Goal: Information Seeking & Learning: Compare options

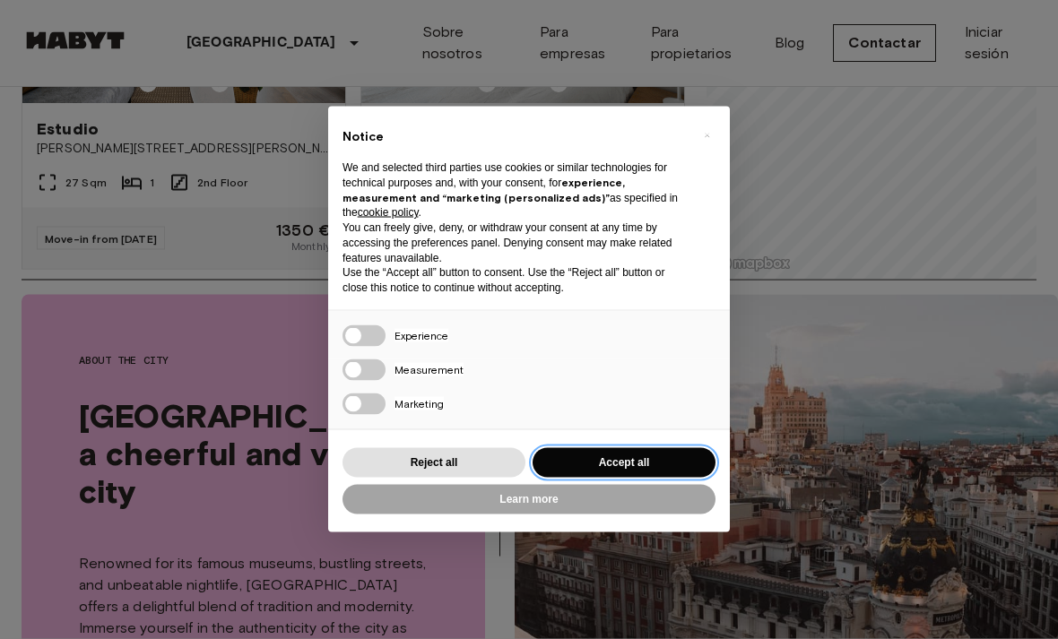
click at [664, 478] on button "Accept all" at bounding box center [624, 463] width 183 height 30
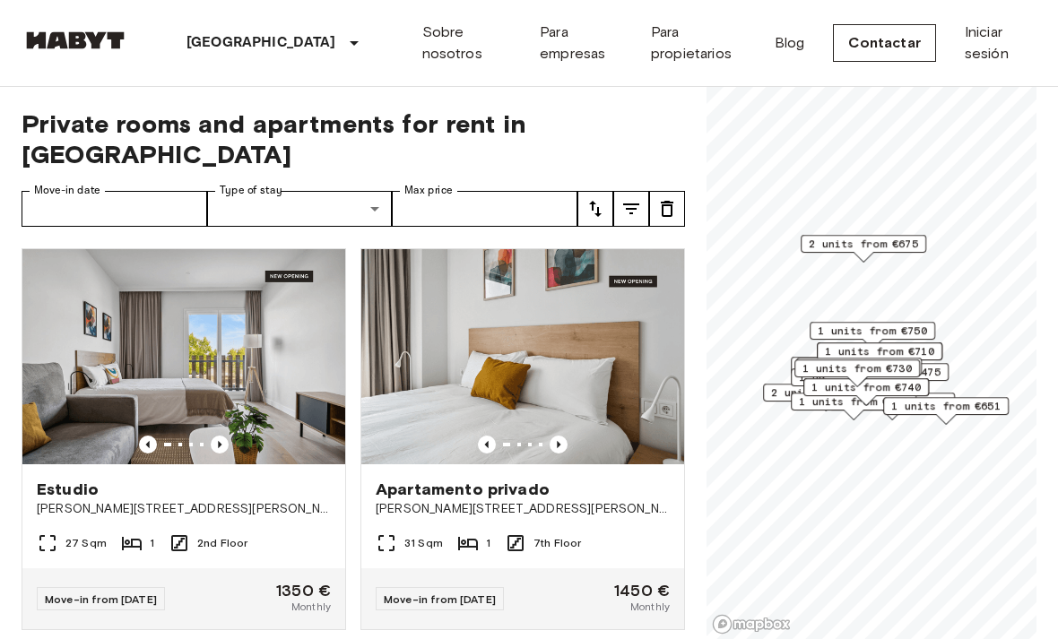
click at [436, 500] on span "[PERSON_NAME][STREET_ADDRESS][PERSON_NAME][PERSON_NAME]" at bounding box center [523, 509] width 294 height 18
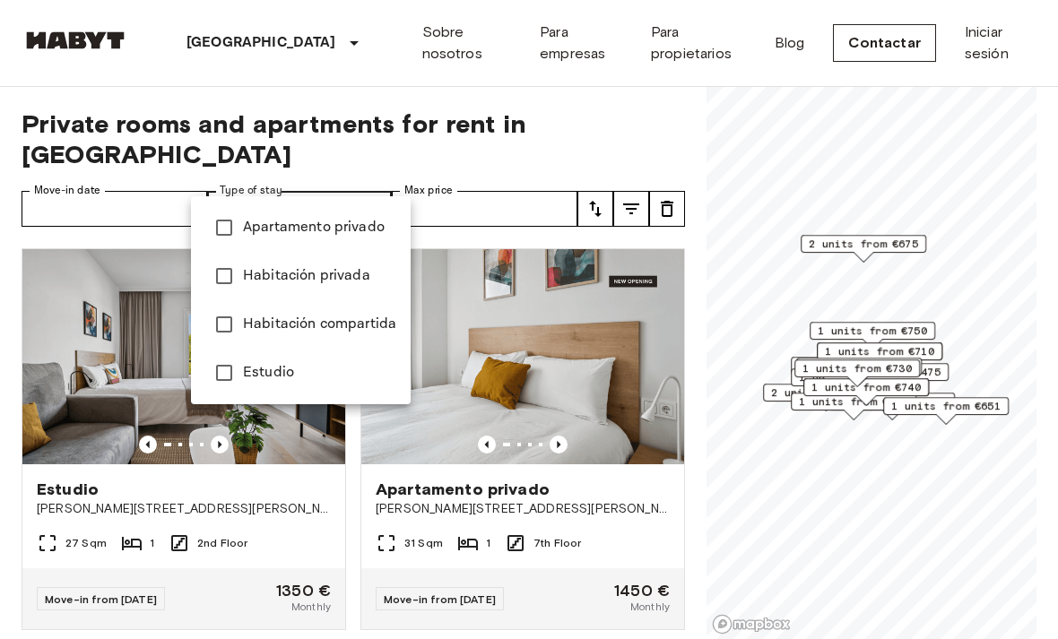
click at [317, 281] on span "Habitación privada" at bounding box center [319, 276] width 153 height 22
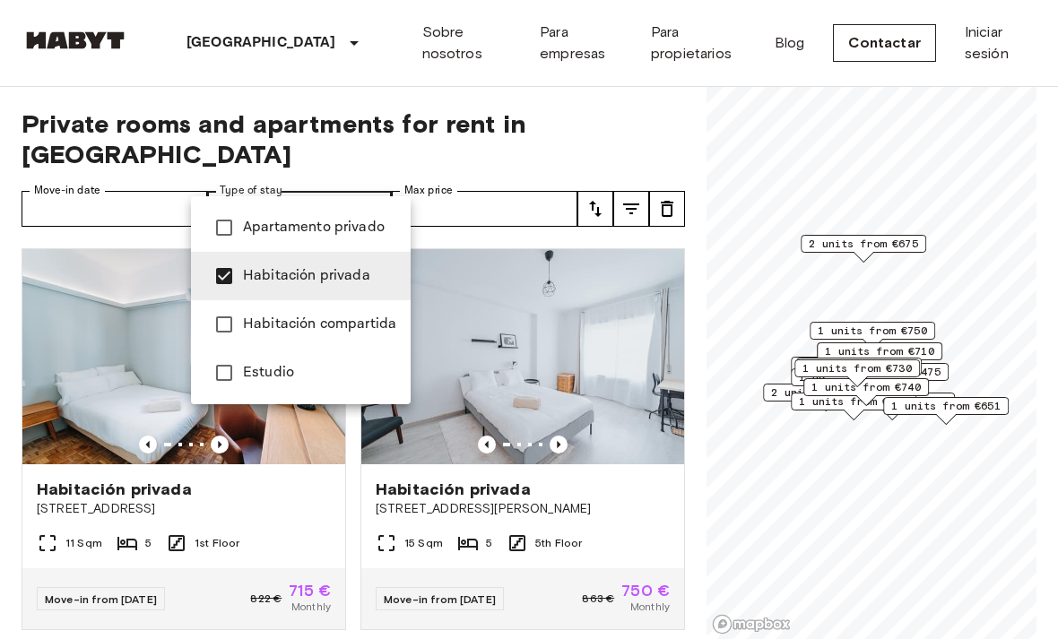
click at [332, 317] on span "Habitación compartida" at bounding box center [319, 325] width 153 height 22
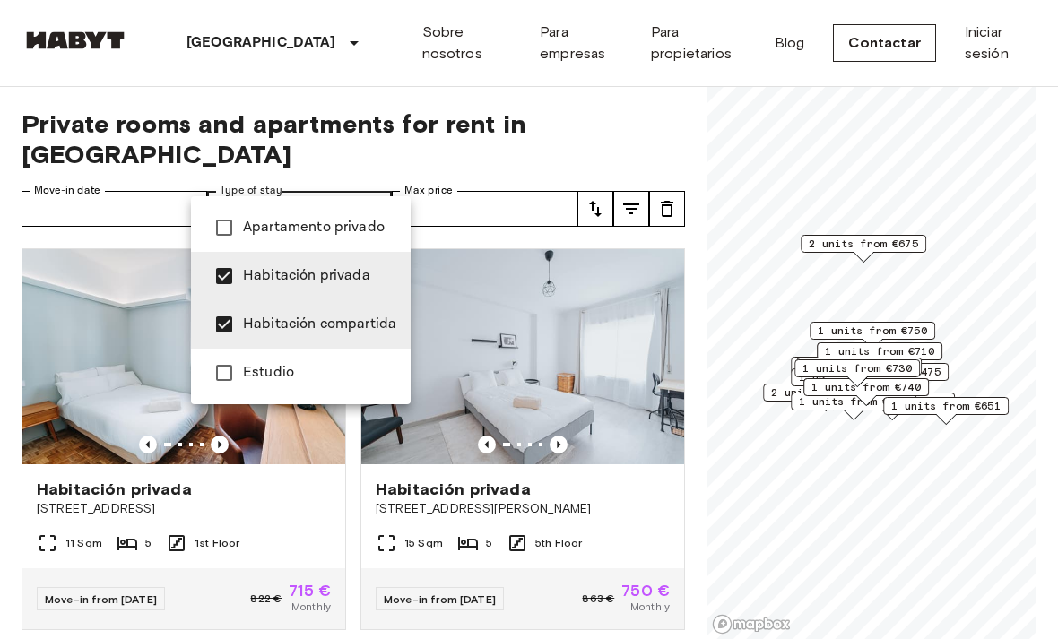
click at [321, 228] on span "Apartamento privado" at bounding box center [319, 228] width 153 height 22
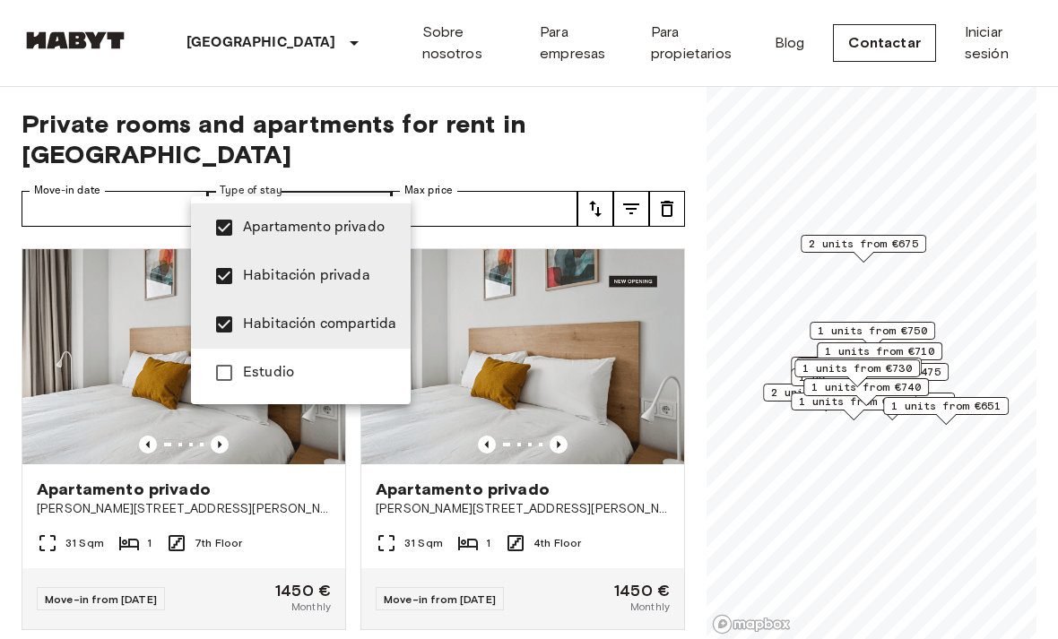
click at [299, 385] on li "Estudio" at bounding box center [301, 373] width 220 height 48
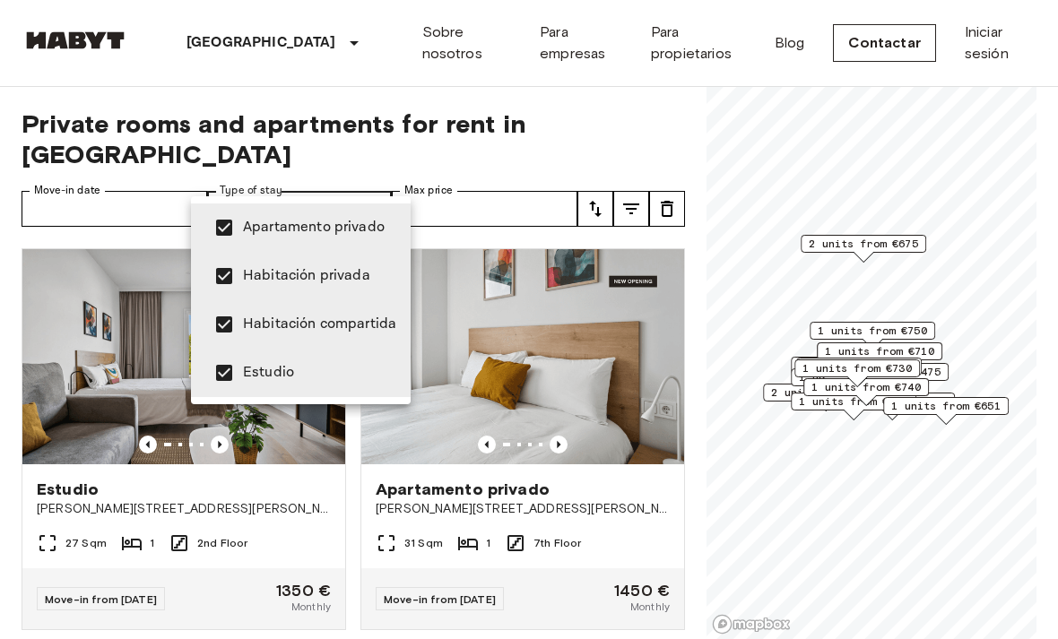
click at [335, 377] on span "Estudio" at bounding box center [319, 373] width 153 height 22
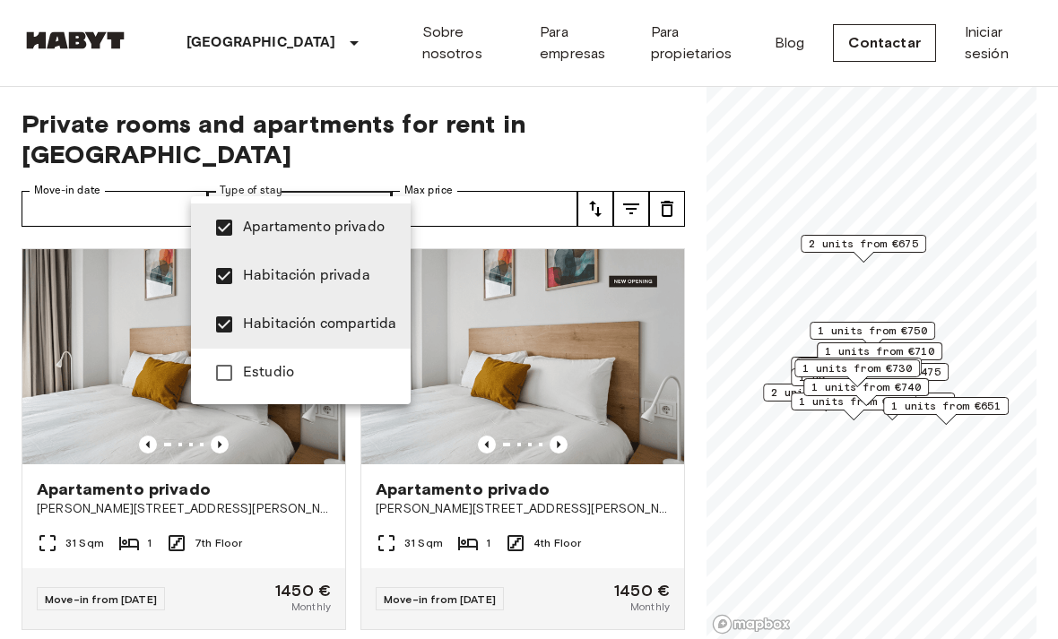
click at [351, 276] on span "Habitación privada" at bounding box center [319, 276] width 153 height 22
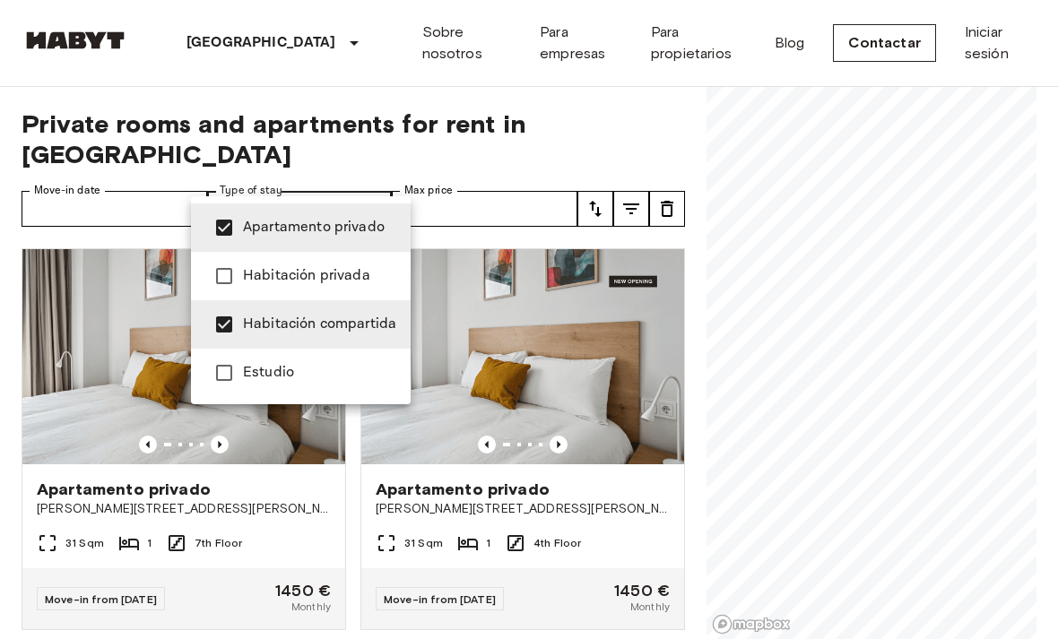
click at [342, 230] on span "Apartamento privado" at bounding box center [319, 228] width 153 height 22
type input "**********"
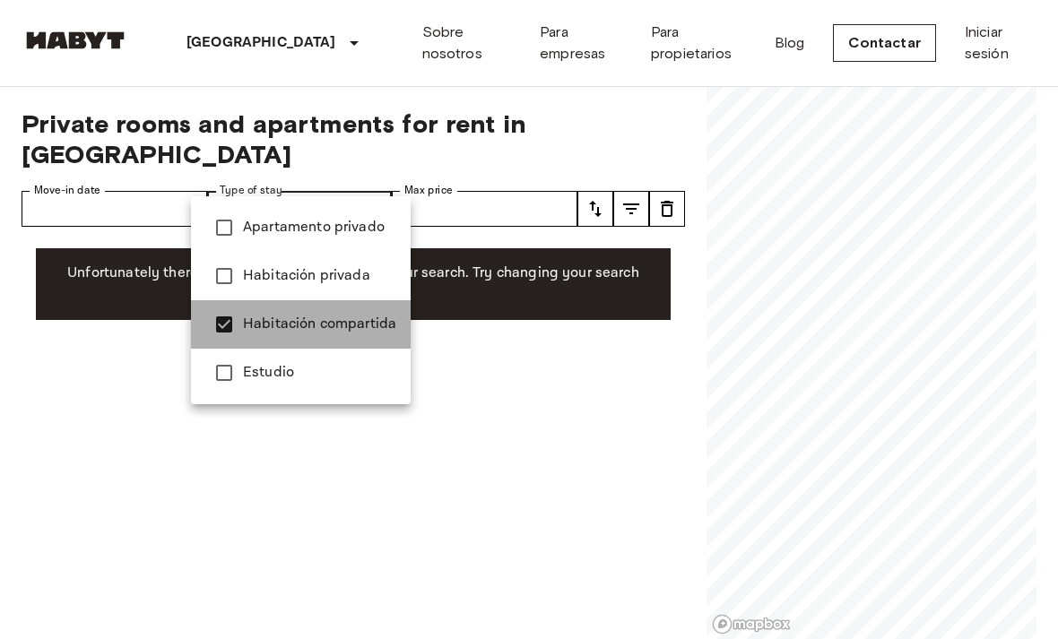
click at [330, 314] on span "Habitación compartida" at bounding box center [319, 325] width 153 height 22
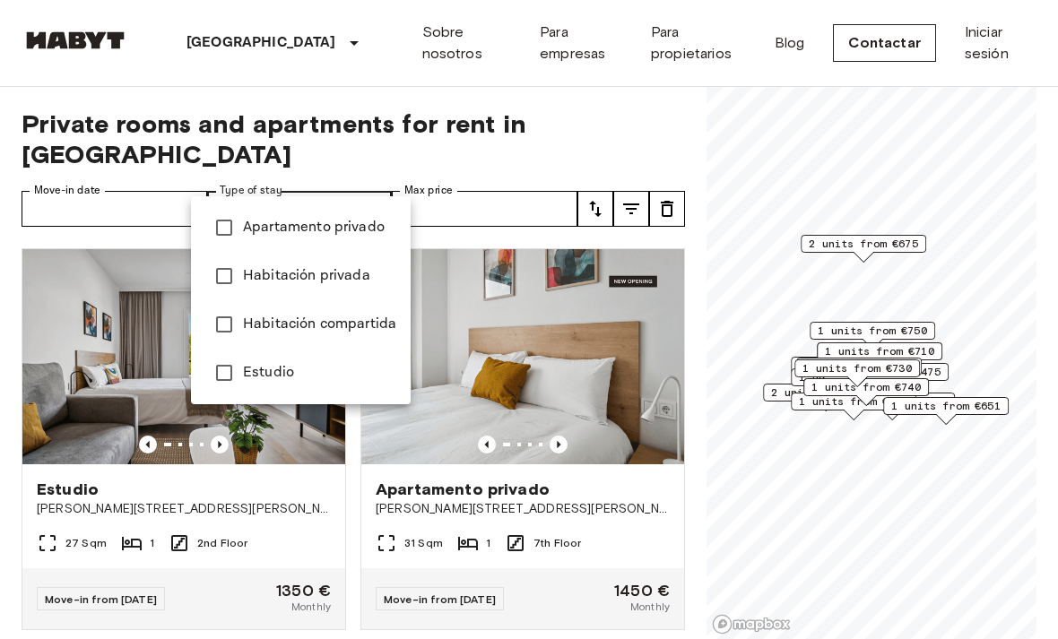
click at [338, 269] on span "Habitación privada" at bounding box center [319, 276] width 153 height 22
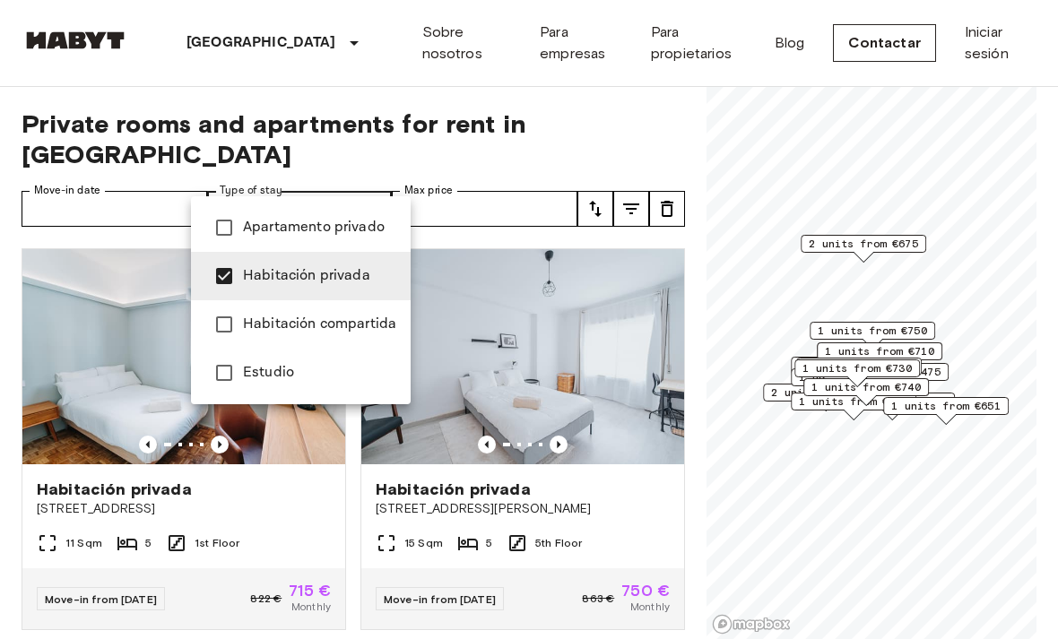
click at [326, 369] on span "Estudio" at bounding box center [319, 373] width 153 height 22
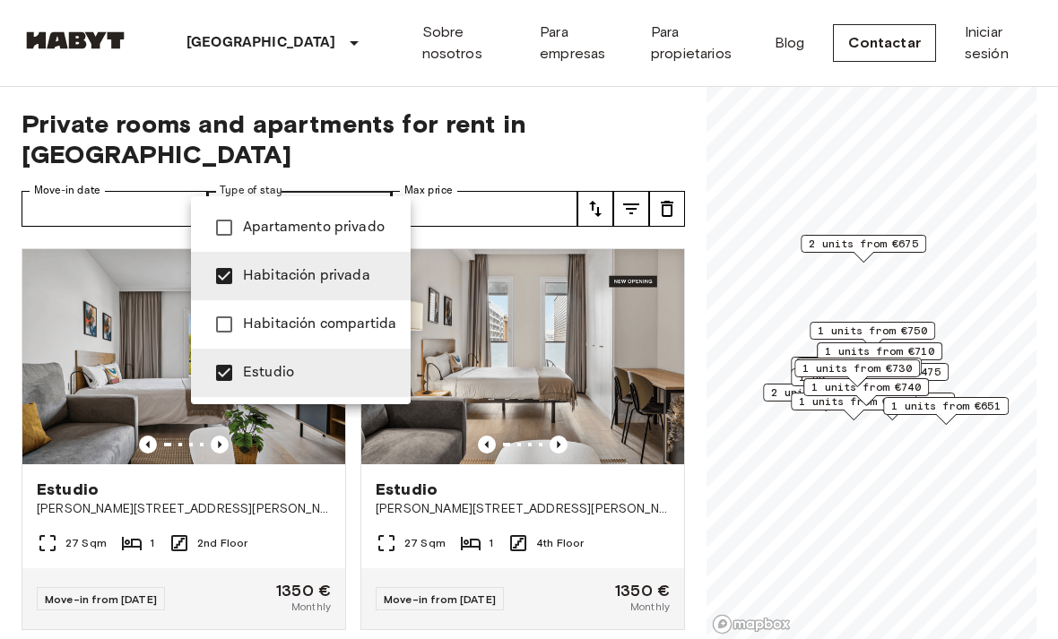
click at [314, 372] on span "Estudio" at bounding box center [319, 373] width 153 height 22
type input "**********"
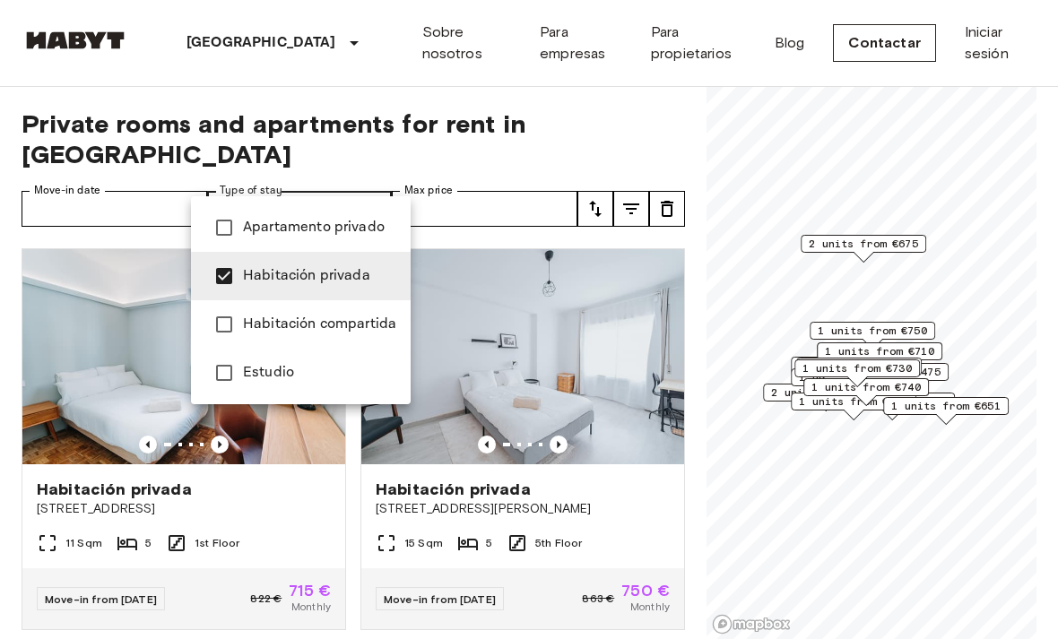
click at [501, 175] on div at bounding box center [529, 319] width 1058 height 639
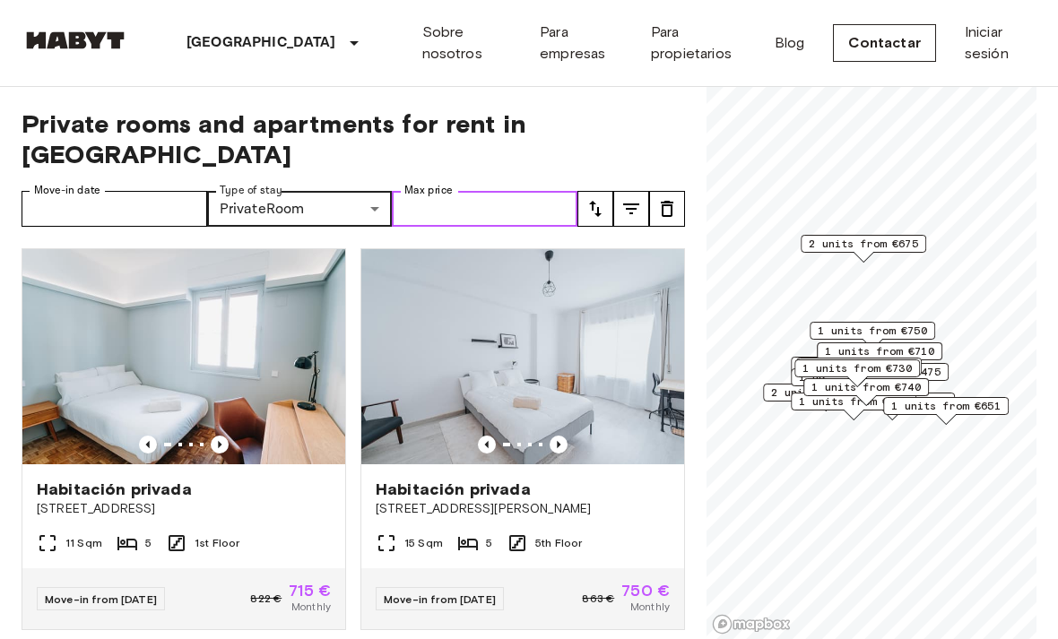
click at [501, 191] on input "Max price" at bounding box center [485, 209] width 186 height 36
click at [547, 191] on input "***" at bounding box center [485, 209] width 186 height 36
type input "***"
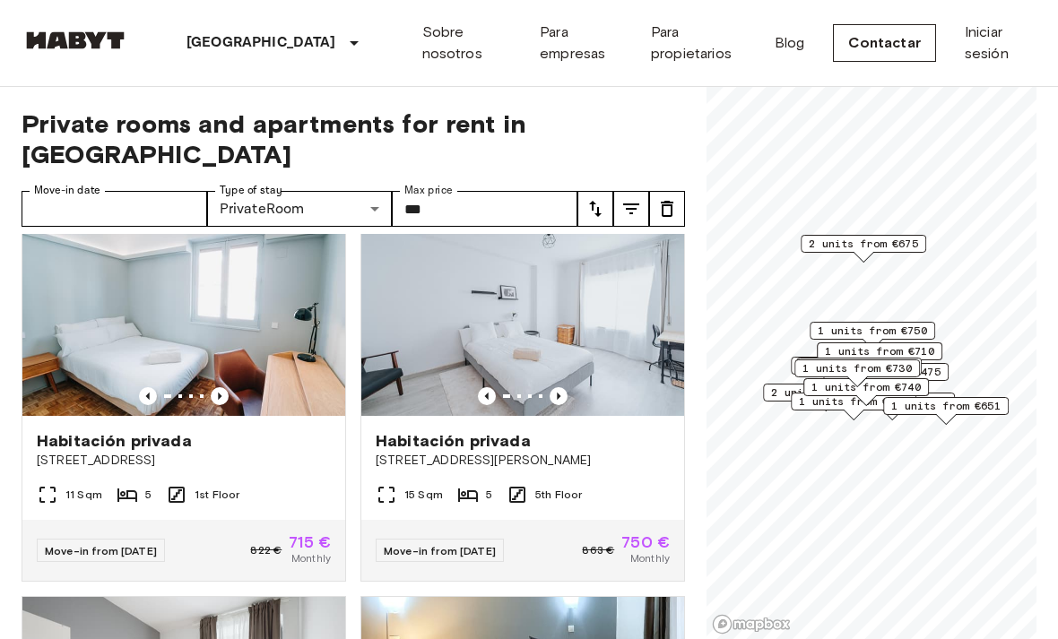
scroll to position [12, 0]
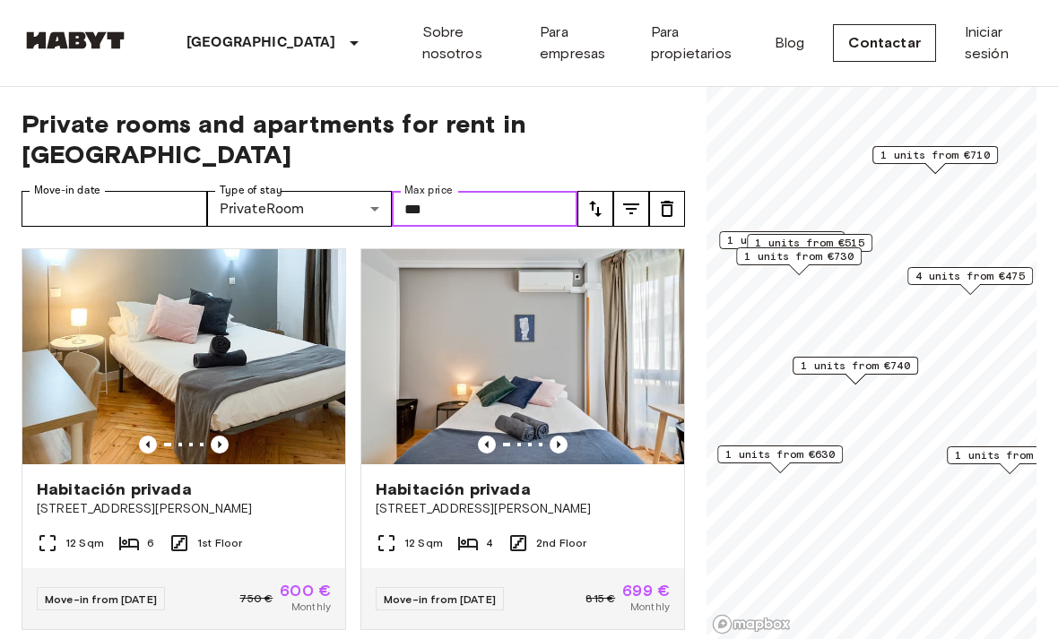
click at [837, 237] on span "1 units from €515" at bounding box center [809, 243] width 109 height 16
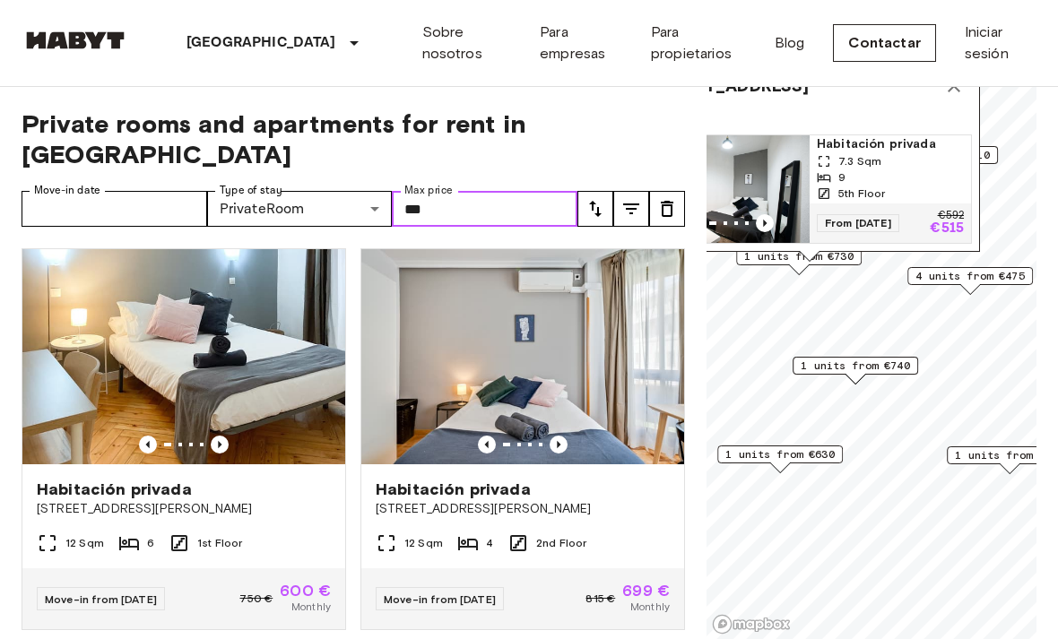
click at [829, 264] on span "1 units from €730" at bounding box center [798, 256] width 109 height 16
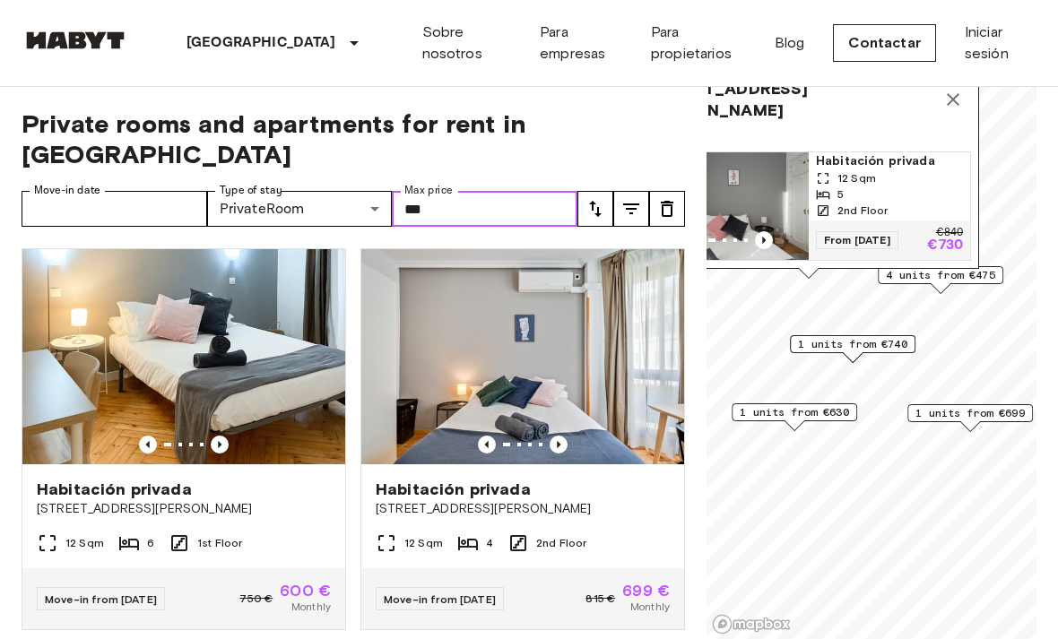
click at [957, 93] on icon "Map marker" at bounding box center [953, 100] width 22 height 22
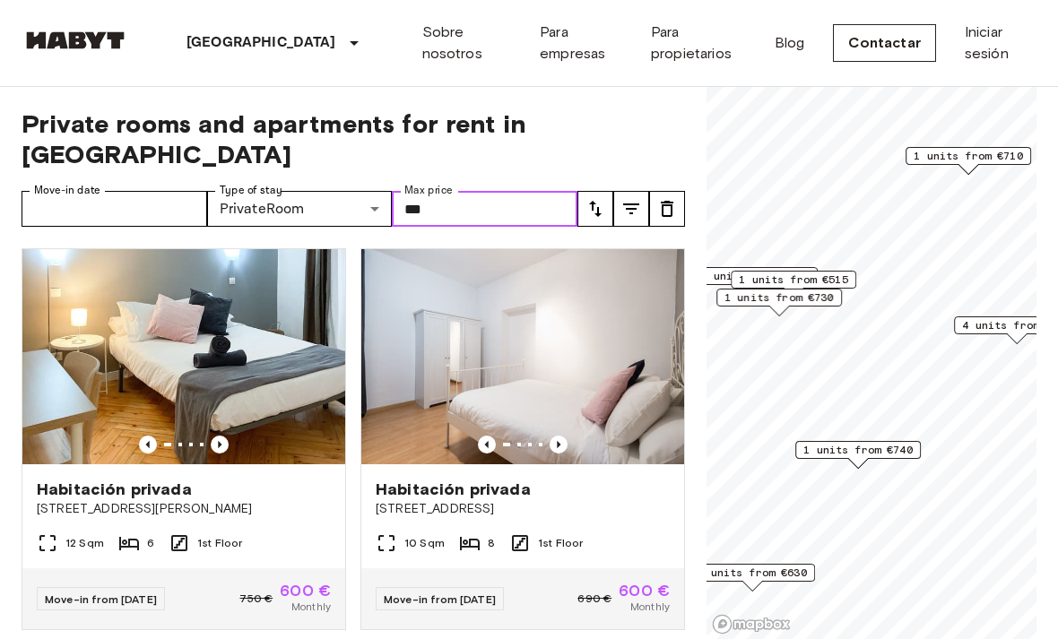
click at [847, 278] on span "1 units from €515" at bounding box center [793, 280] width 109 height 16
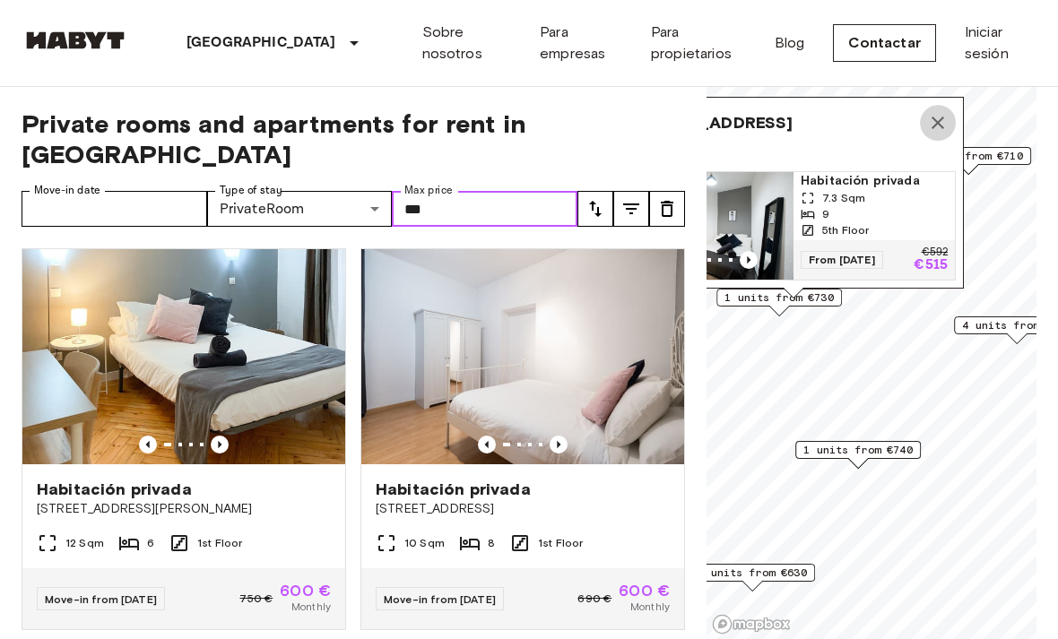
click at [948, 115] on icon "Map marker" at bounding box center [938, 123] width 22 height 22
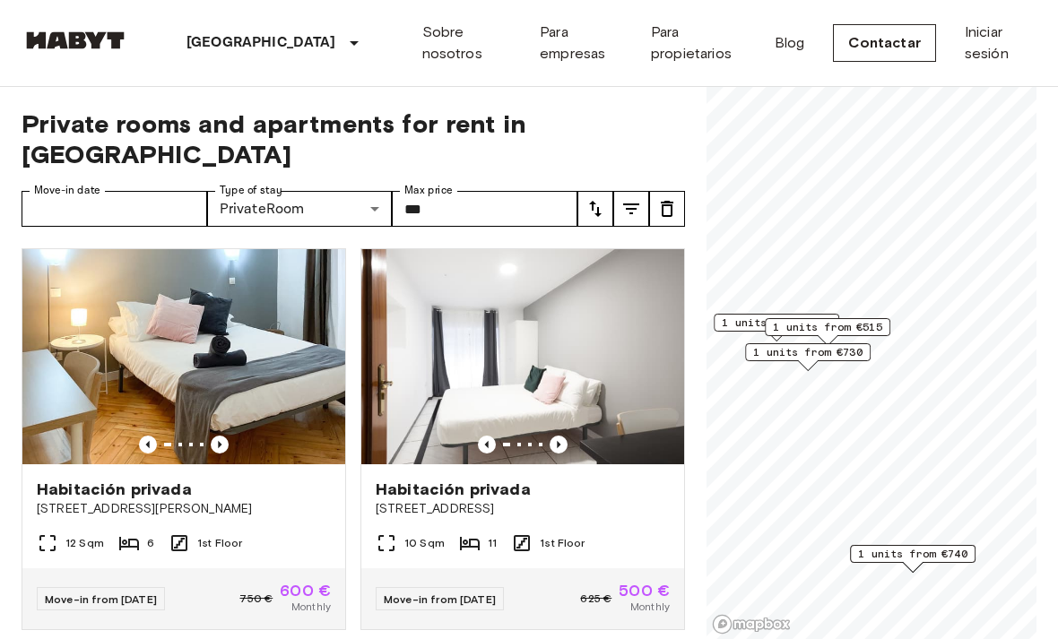
click at [833, 321] on span "1 units from €515" at bounding box center [827, 327] width 109 height 16
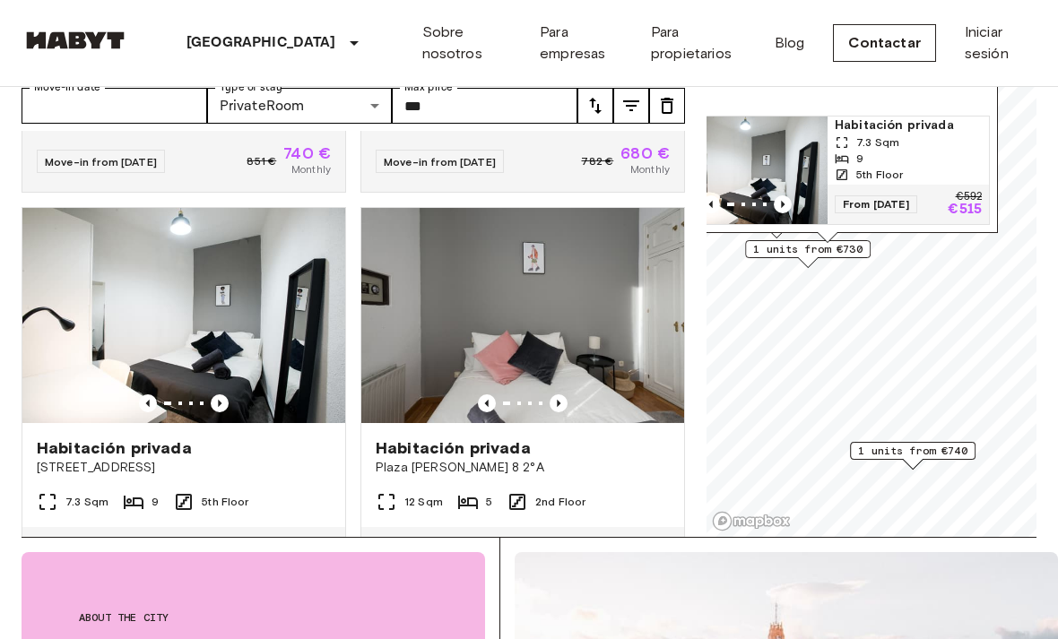
scroll to position [59, 0]
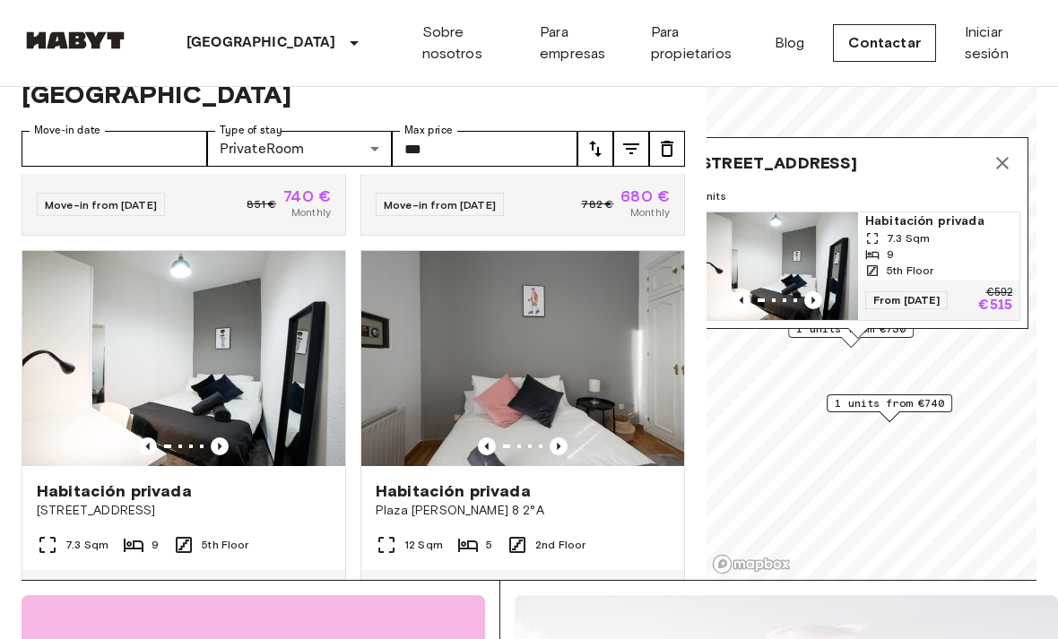
click at [1000, 166] on icon "Map marker" at bounding box center [1003, 164] width 22 height 22
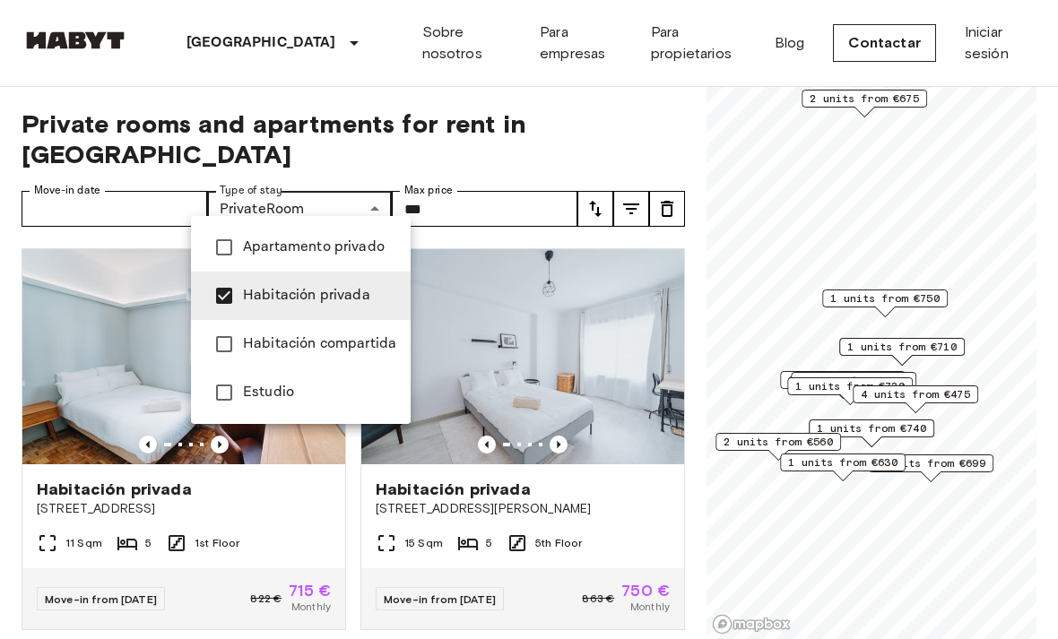
click at [382, 167] on div at bounding box center [529, 319] width 1058 height 639
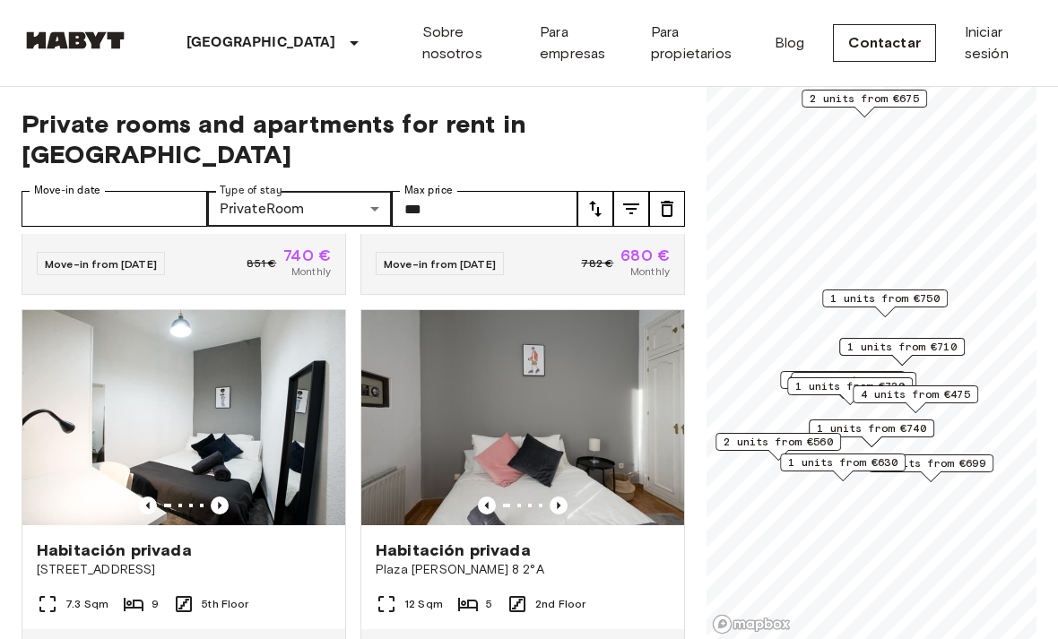
scroll to position [3505, 0]
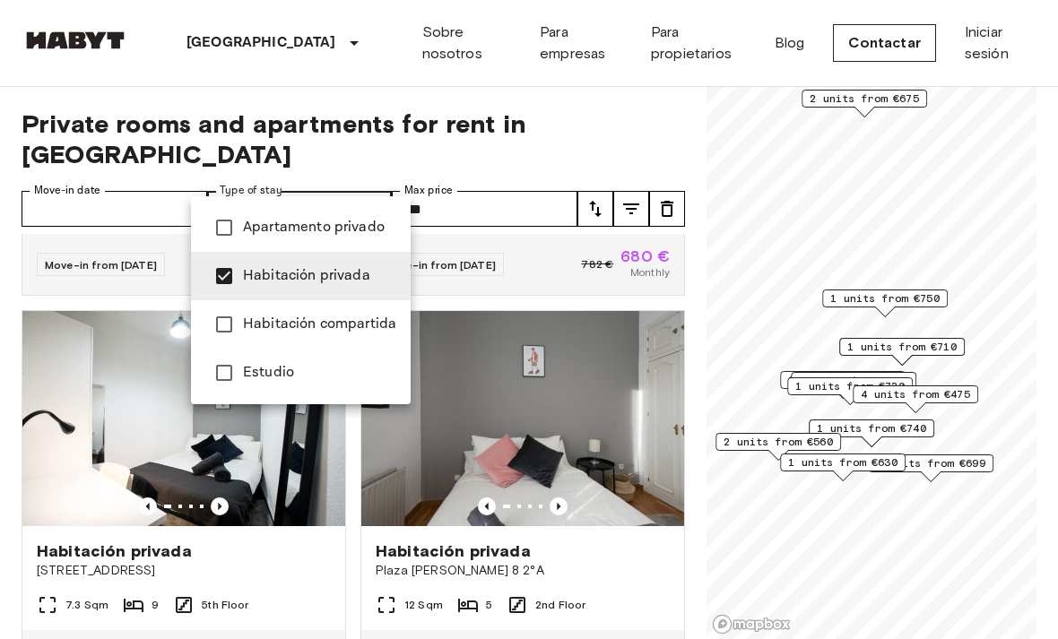
click at [347, 269] on span "Habitación privada" at bounding box center [319, 276] width 153 height 22
click at [317, 372] on span "Estudio" at bounding box center [319, 373] width 153 height 22
type input "******"
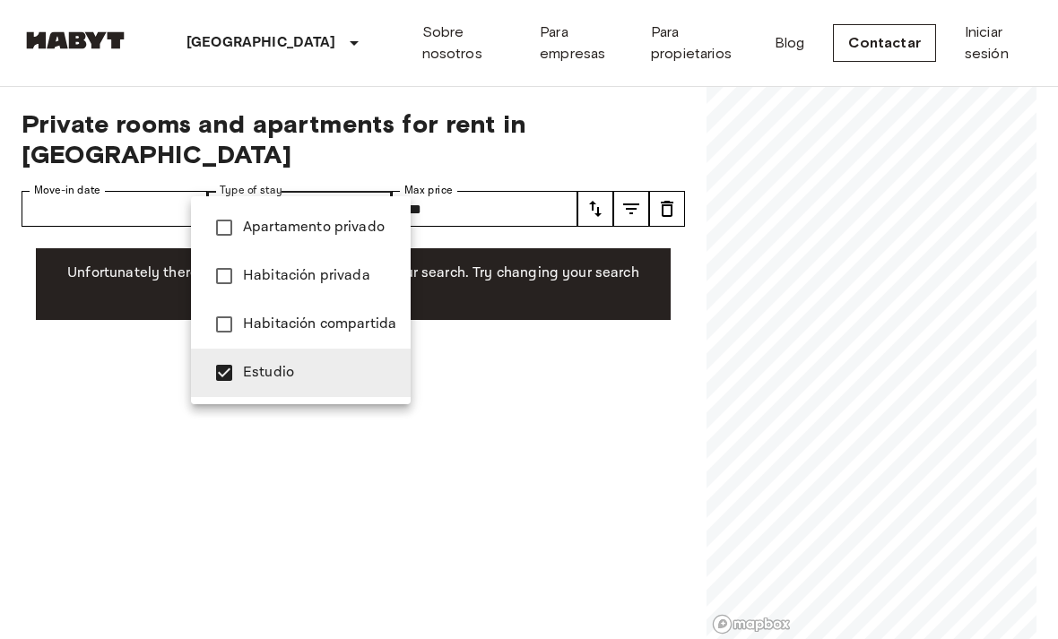
click at [343, 373] on span "Estudio" at bounding box center [319, 373] width 153 height 22
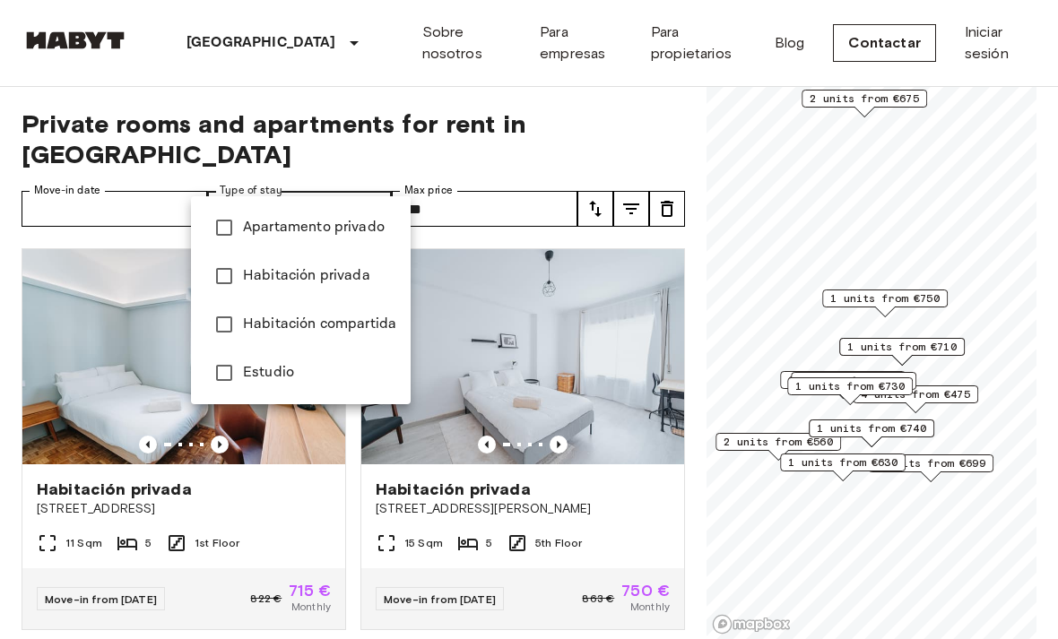
click at [357, 322] on span "Habitación compartida" at bounding box center [319, 325] width 153 height 22
type input "**********"
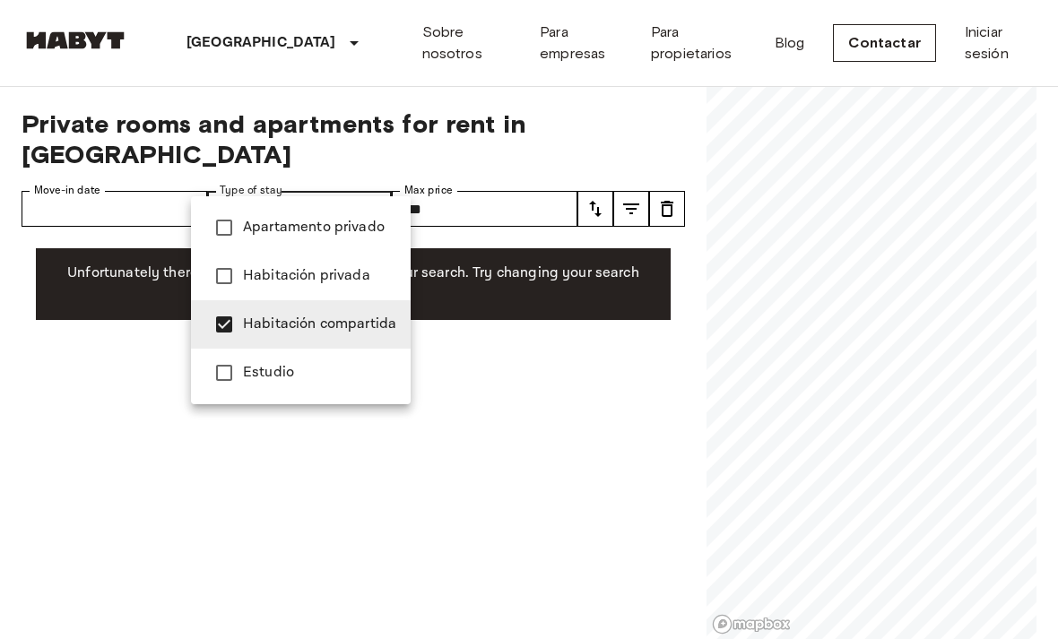
click at [353, 321] on span "Habitación compartida" at bounding box center [319, 325] width 153 height 22
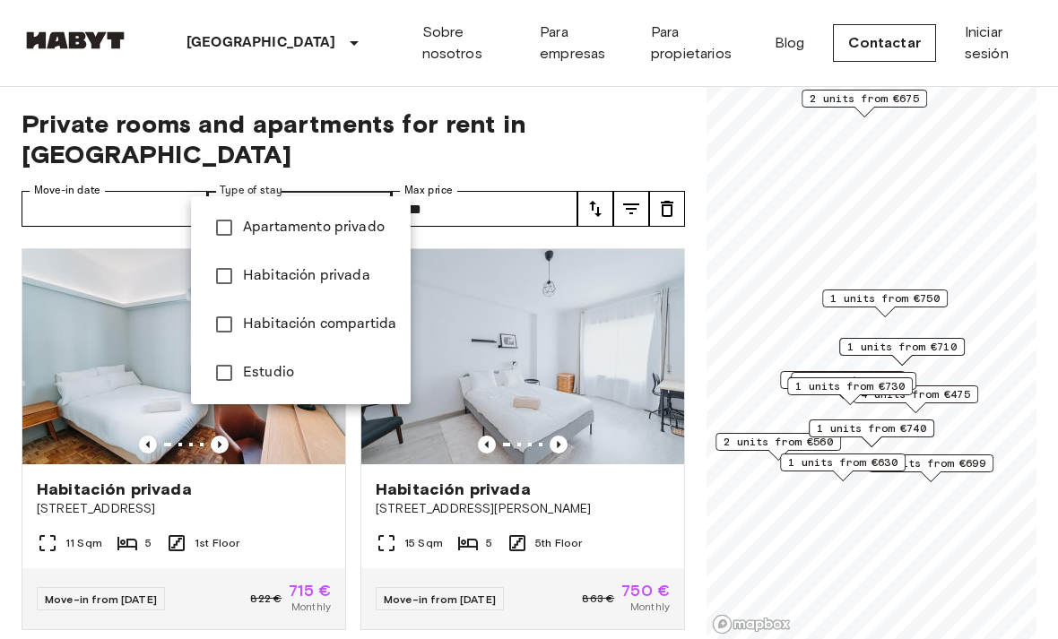
click at [360, 224] on span "Apartamento privado" at bounding box center [319, 228] width 153 height 22
type input "**********"
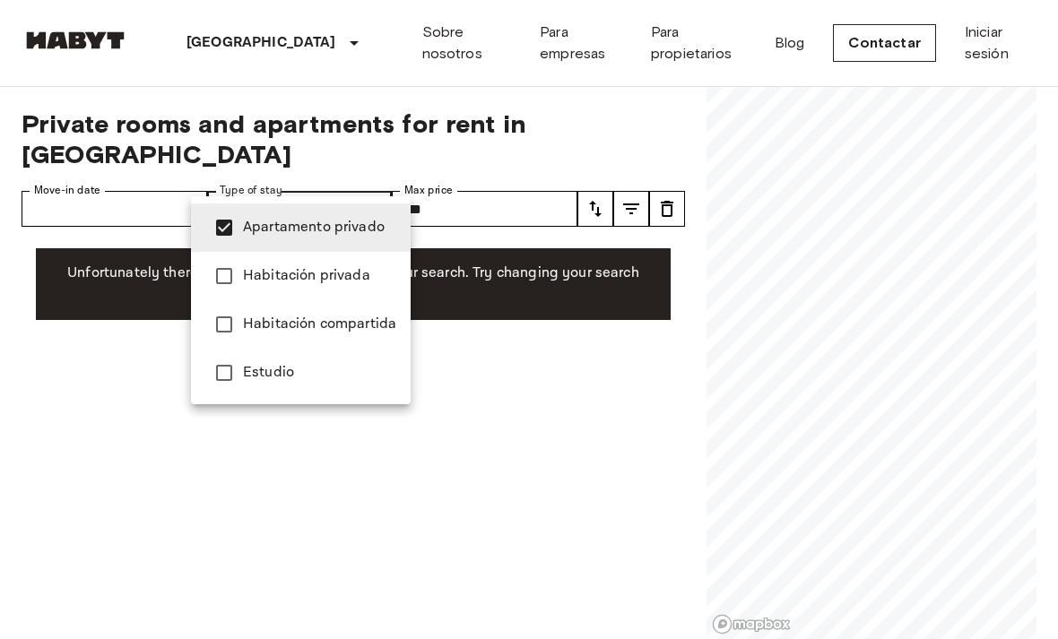
click at [352, 217] on span "Apartamento privado" at bounding box center [319, 228] width 153 height 22
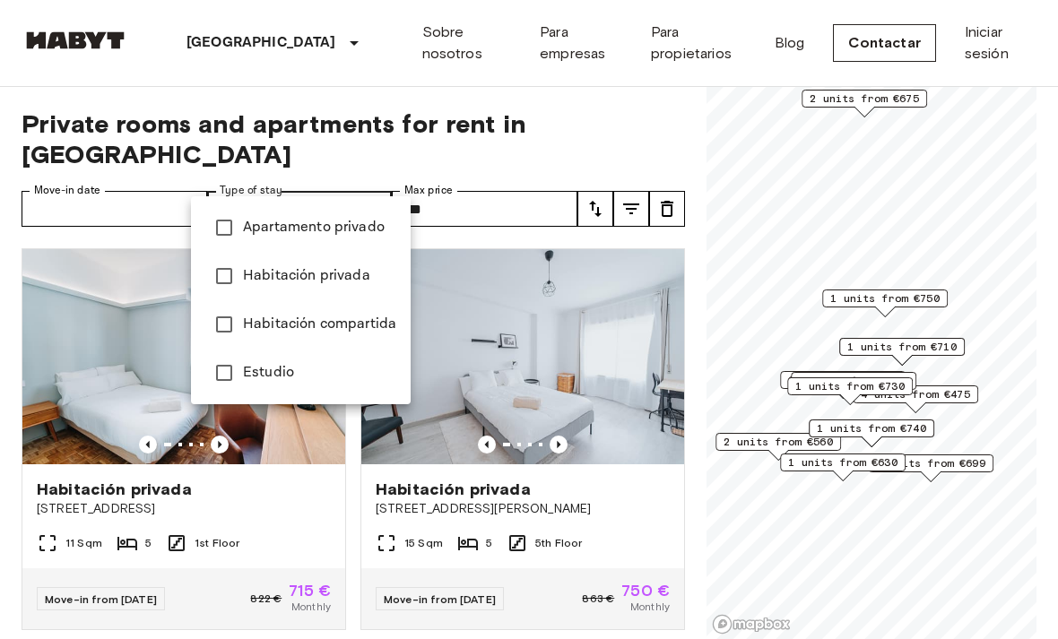
click at [347, 268] on span "Habitación privada" at bounding box center [319, 276] width 153 height 22
type input "**********"
click at [350, 162] on div at bounding box center [529, 319] width 1058 height 639
